Goal: Task Accomplishment & Management: Manage account settings

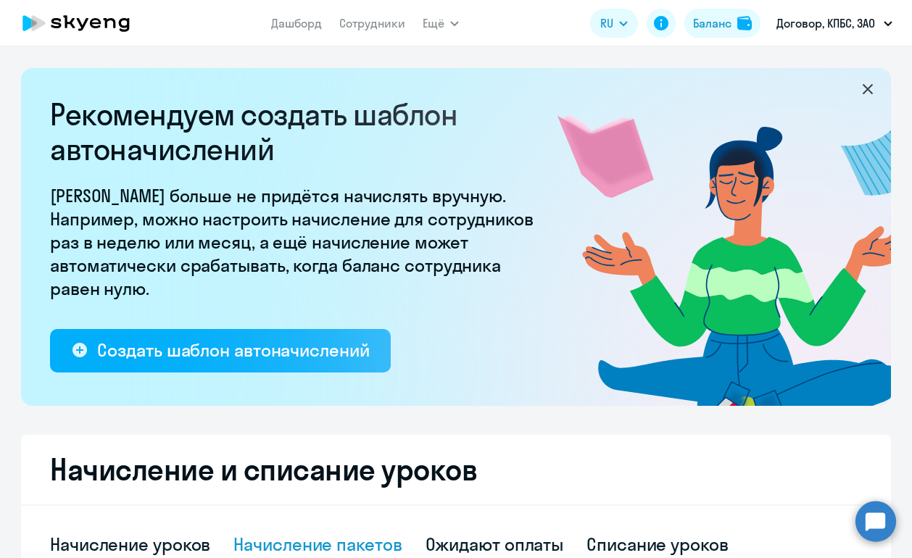
select select "10"
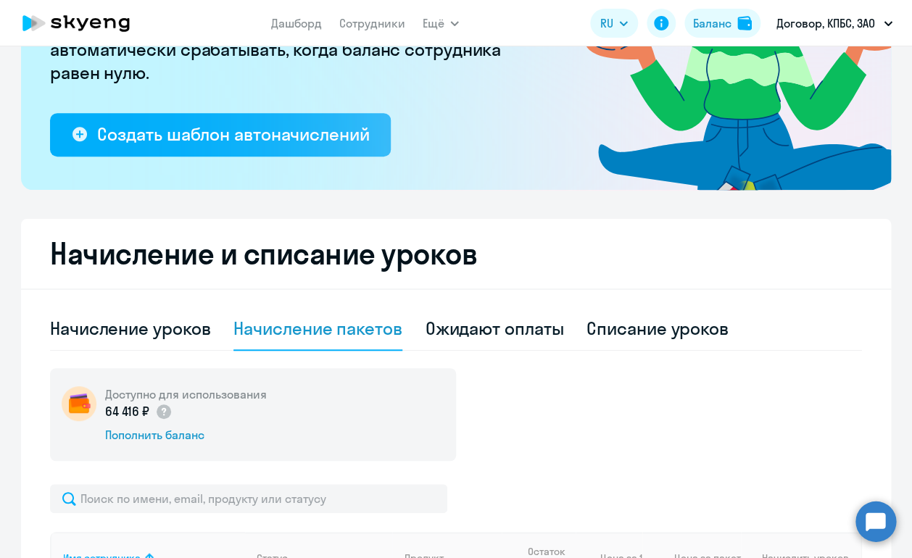
scroll to position [48, 0]
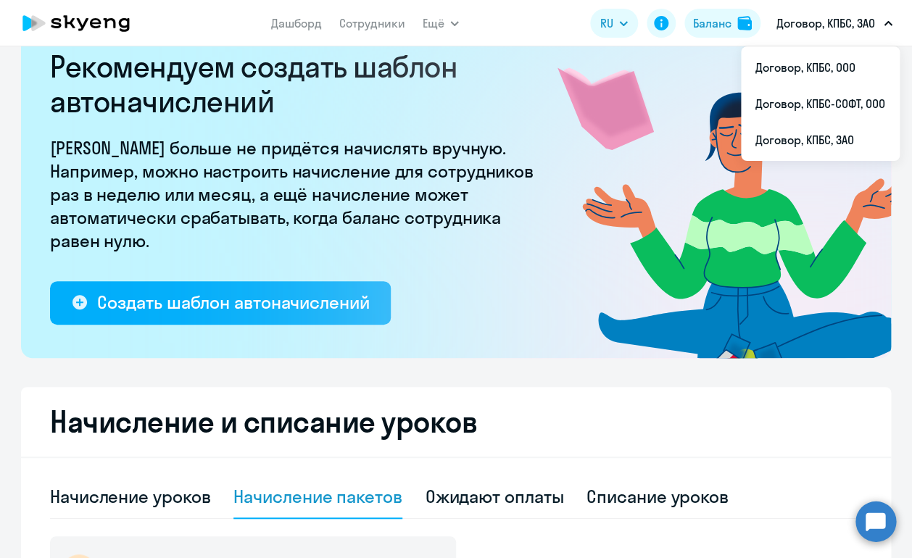
click at [814, 20] on p "Договор, КПБС, ЗАО" at bounding box center [826, 23] width 99 height 17
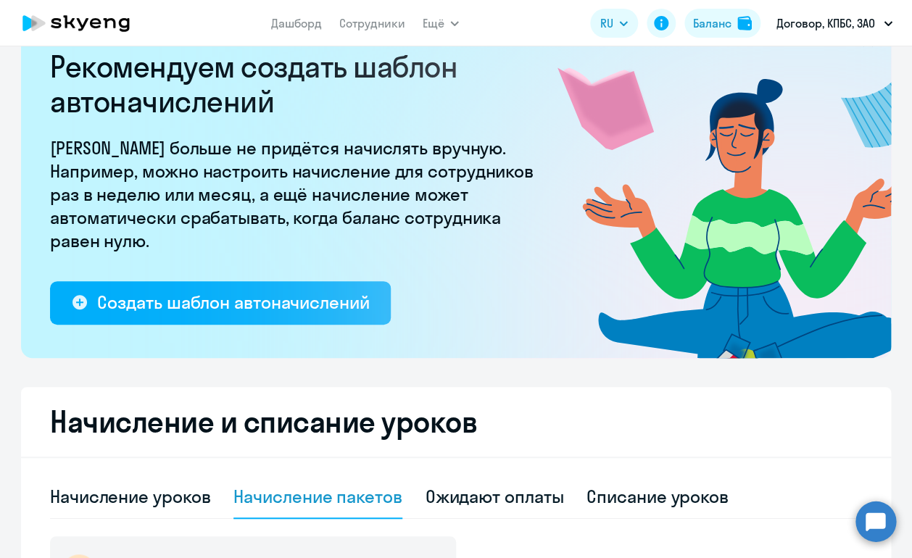
click at [814, 20] on p "Договор, КПБС, ЗАО" at bounding box center [826, 23] width 99 height 17
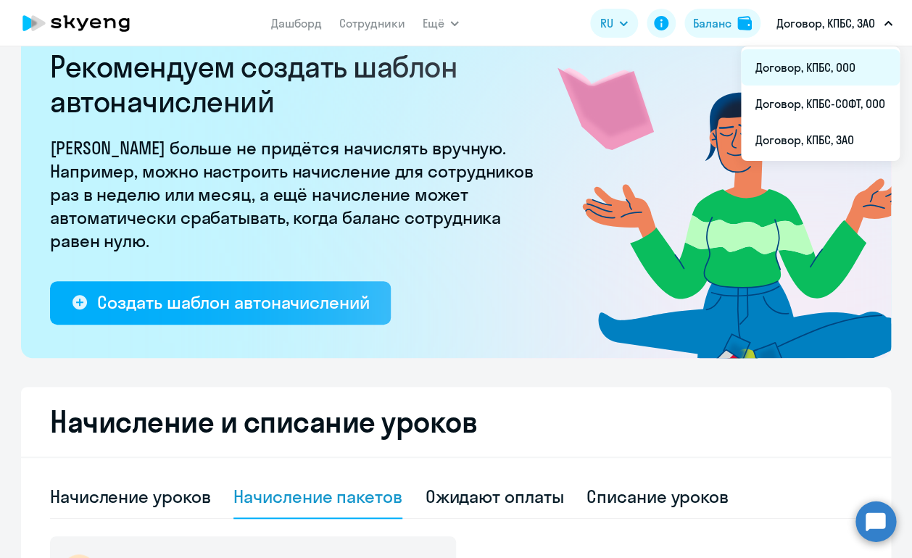
click at [814, 60] on li "Договор, КПБС, ООО" at bounding box center [820, 67] width 159 height 36
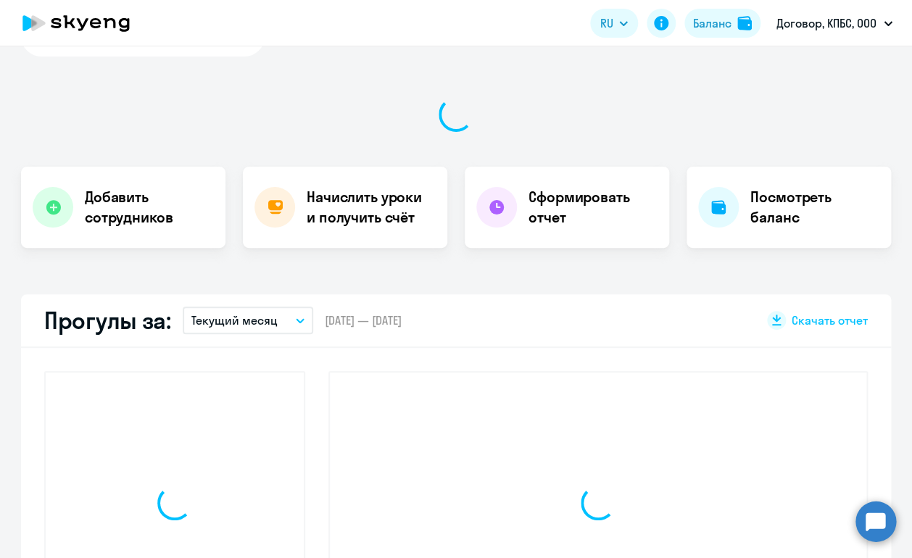
select select "30"
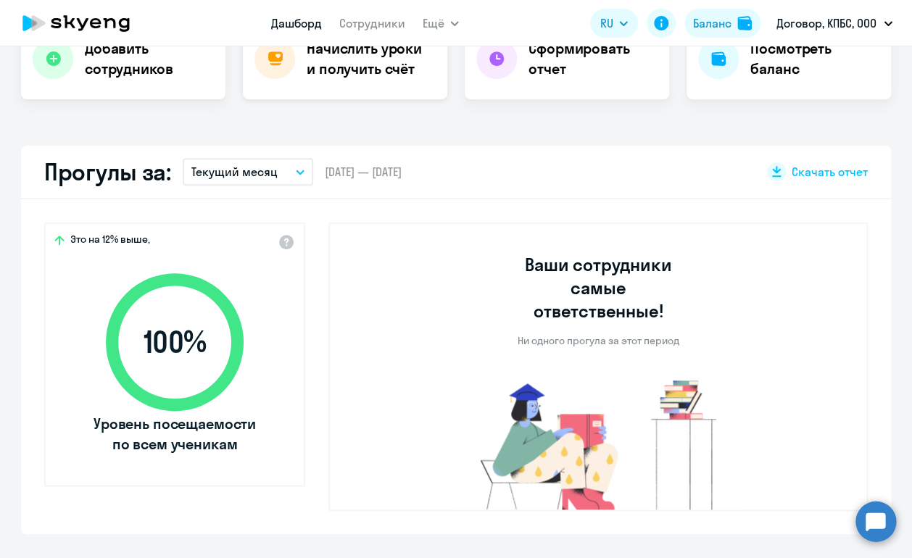
click at [363, 73] on h4 "Начислить уроки и получить счёт" at bounding box center [370, 58] width 126 height 41
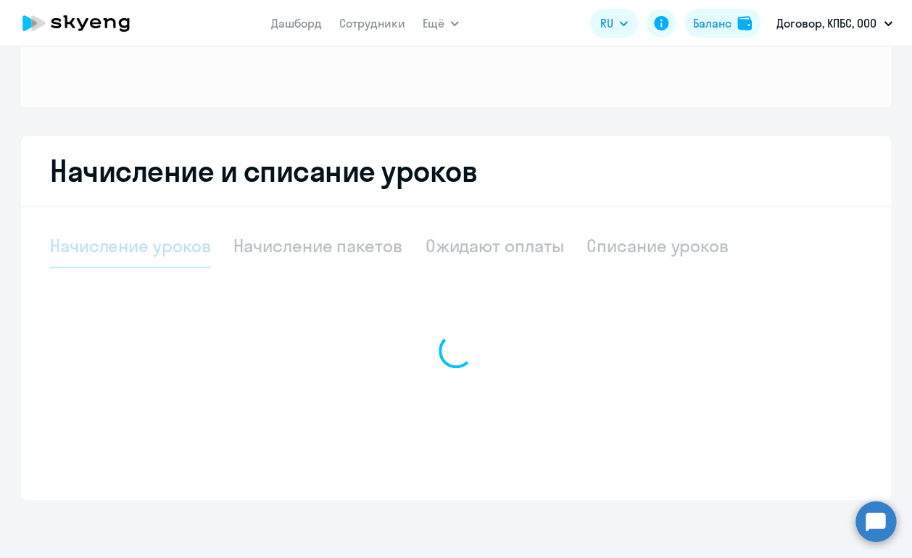
select select "10"
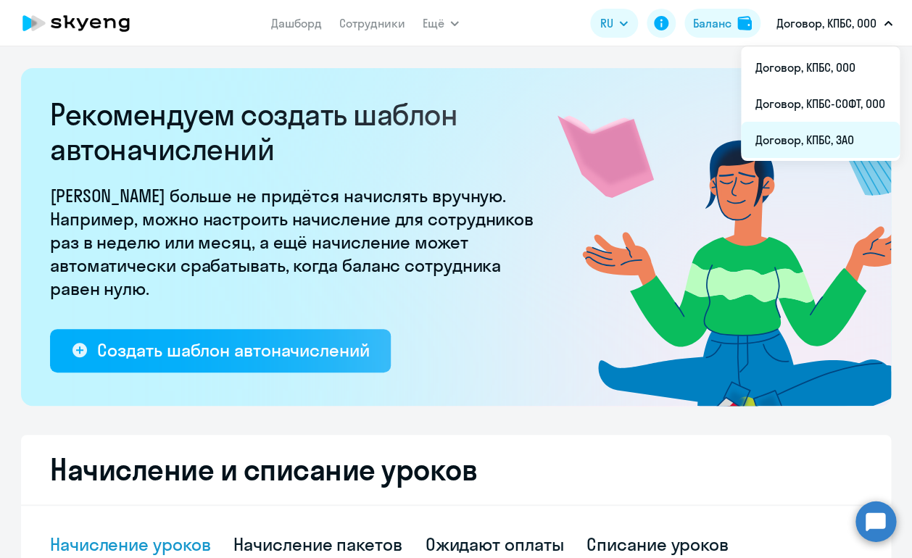
click at [821, 142] on li "Договор, КПБС, ЗАО" at bounding box center [820, 140] width 159 height 36
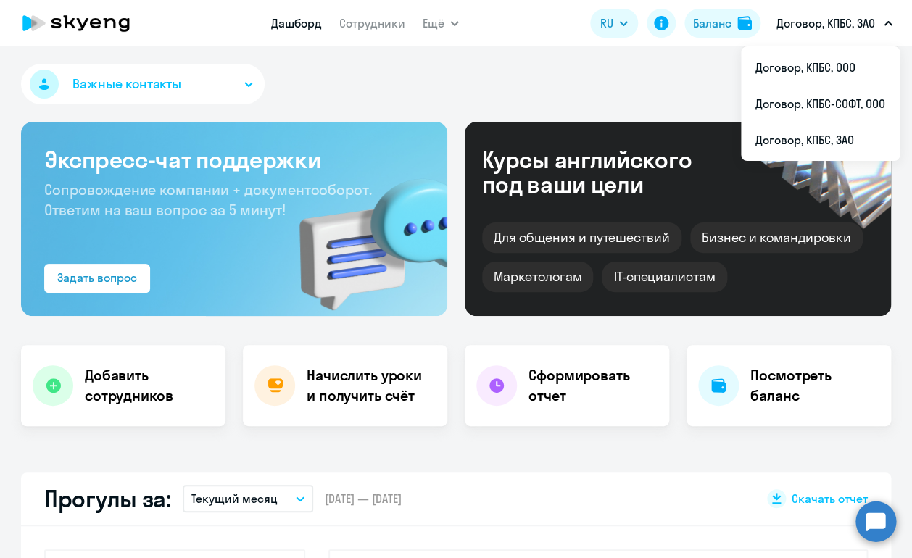
click at [809, 19] on p "Договор, КПБС, ЗАО" at bounding box center [826, 23] width 99 height 17
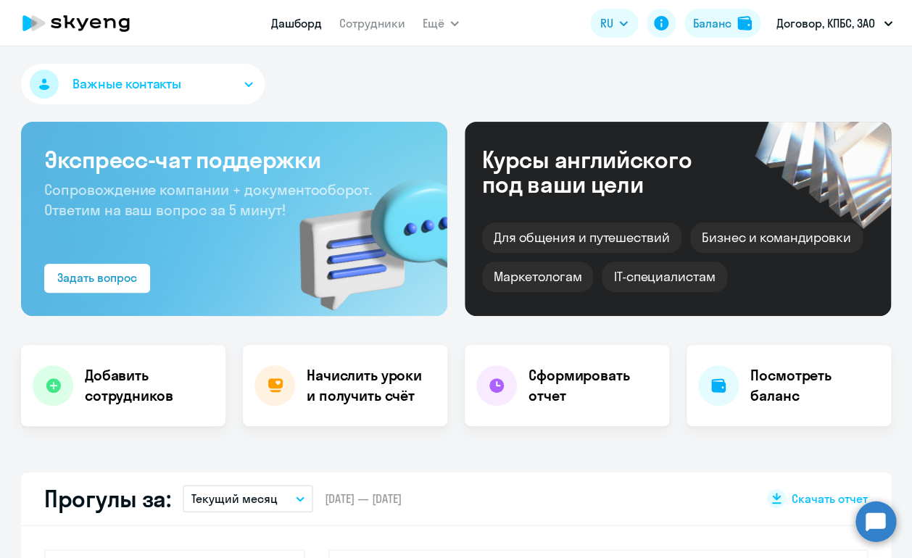
click at [809, 30] on p "Договор, КПБС, ЗАО" at bounding box center [826, 23] width 99 height 17
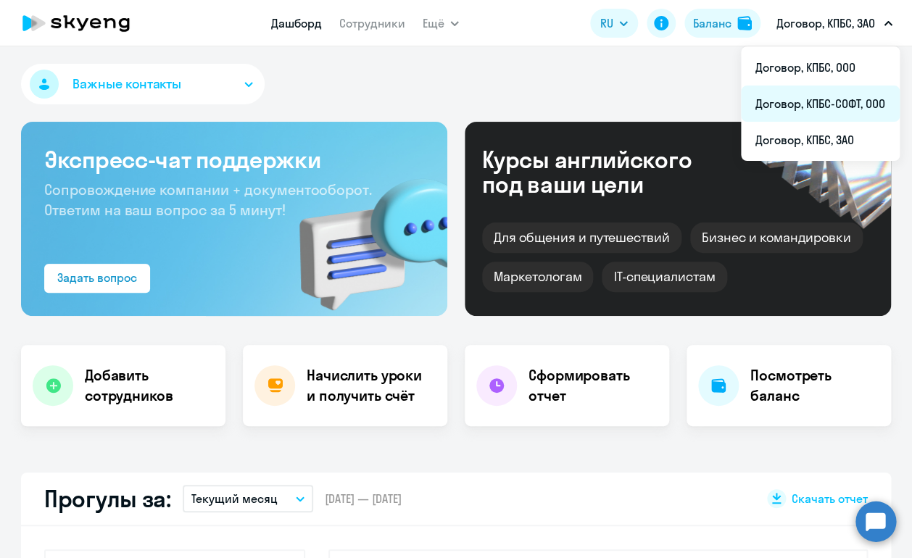
click at [824, 120] on li "Договор, КПБС-СОФТ, ООО" at bounding box center [820, 104] width 159 height 36
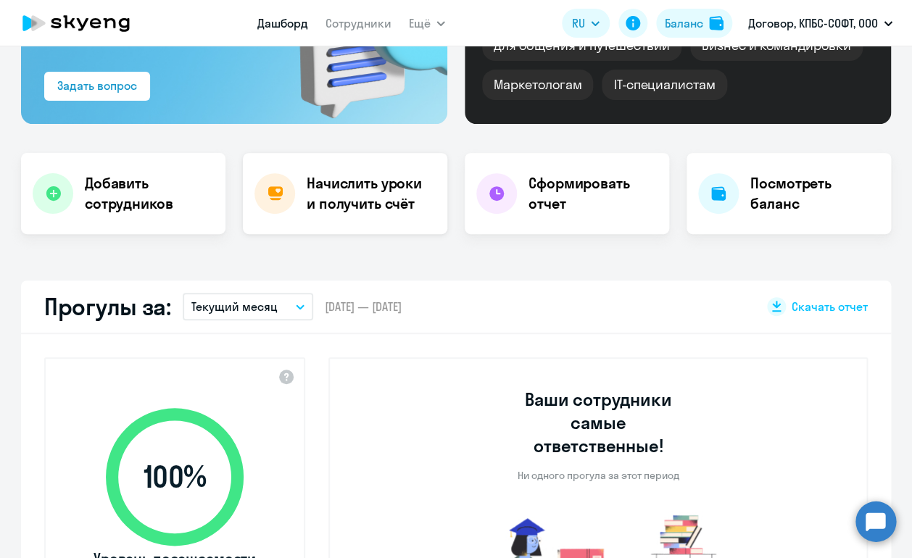
click at [327, 182] on h4 "Начислить уроки и получить счёт" at bounding box center [370, 193] width 126 height 41
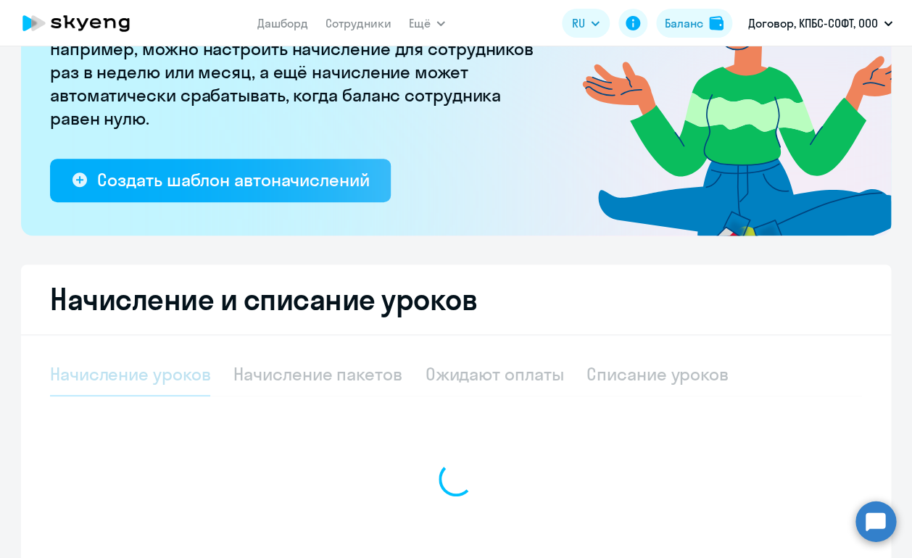
select select "10"
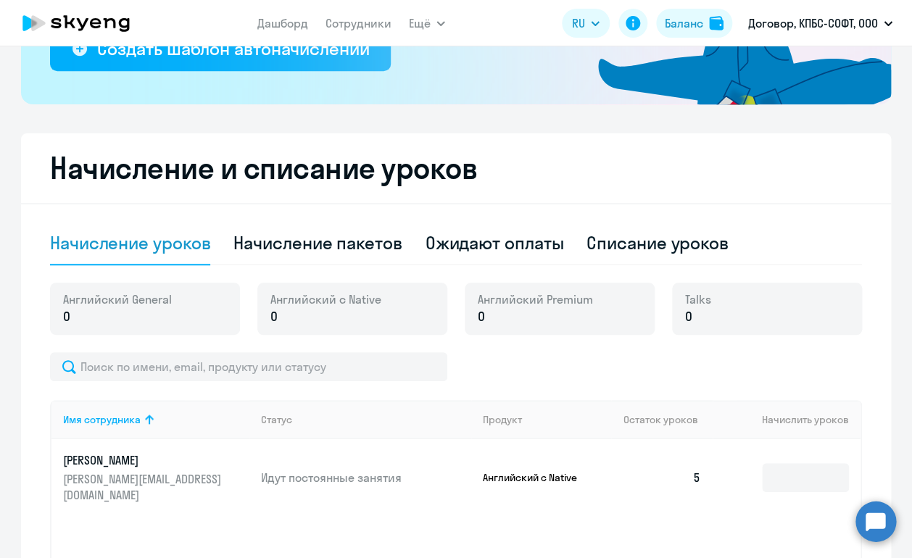
scroll to position [299, 0]
